Goal: Navigation & Orientation: Go to known website

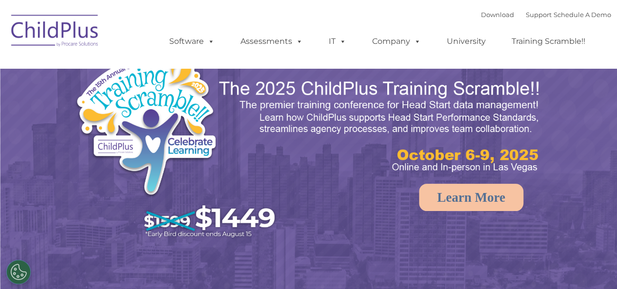
select select "MEDIUM"
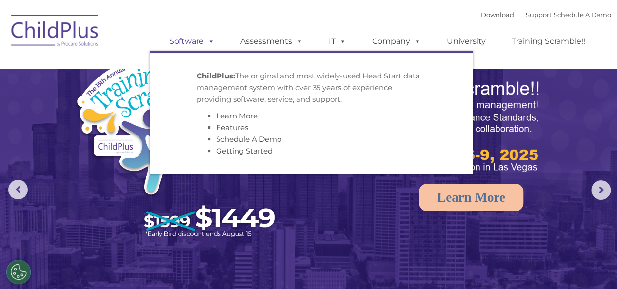
click at [202, 41] on link "Software" at bounding box center [191, 41] width 65 height 19
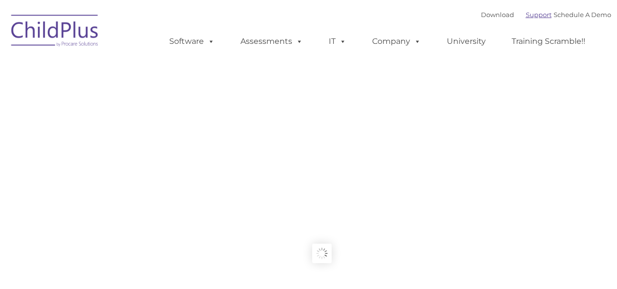
type input ""
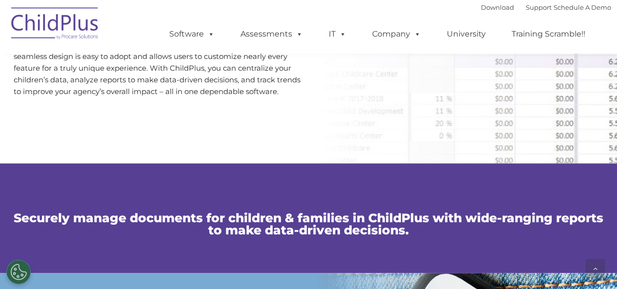
scroll to position [512, 0]
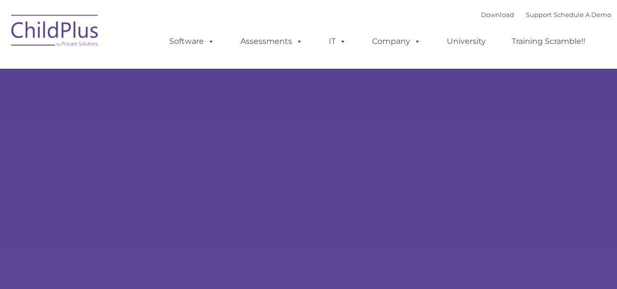
type input ""
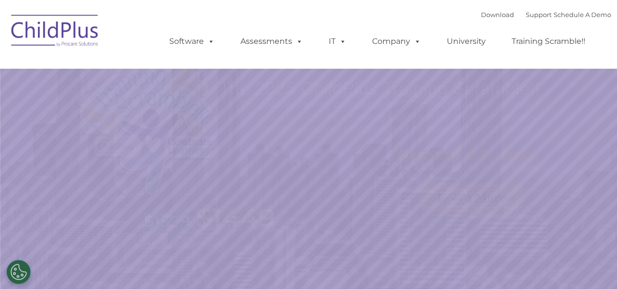
select select "MEDIUM"
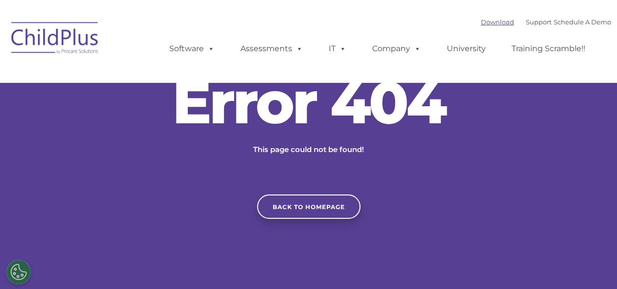
click at [481, 24] on link "Download" at bounding box center [497, 22] width 33 height 8
